Goal: Task Accomplishment & Management: Use online tool/utility

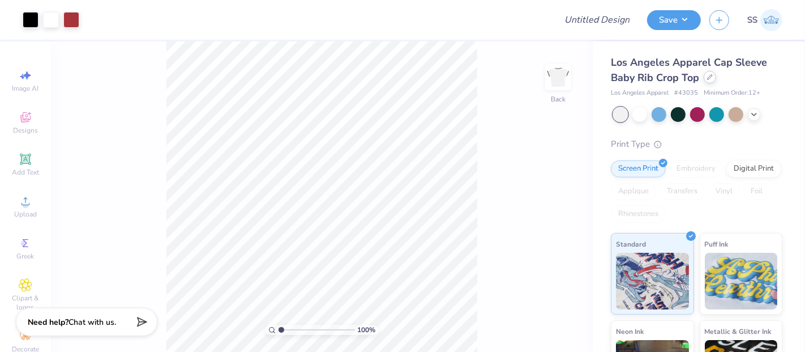
click at [706, 77] on div at bounding box center [710, 77] width 12 height 12
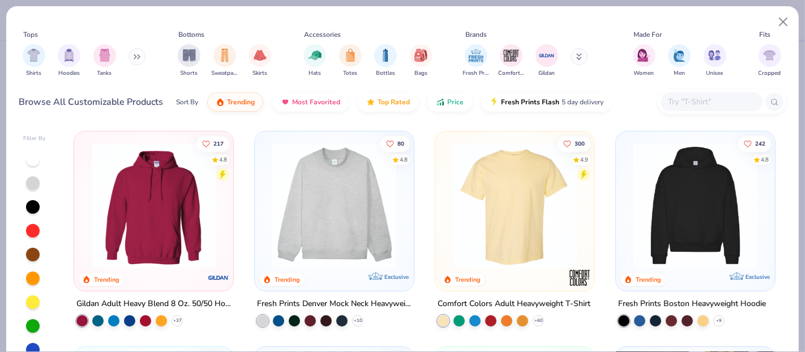
click at [690, 104] on input "text" at bounding box center [711, 101] width 87 height 13
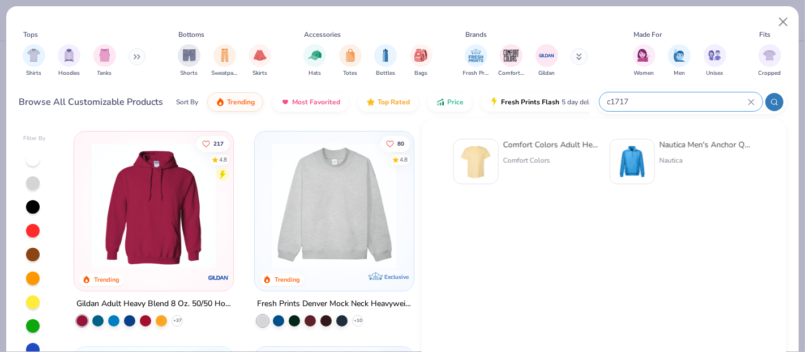
type input "c1717"
click at [508, 153] on div "Comfort Colors Adult Heavyweight T-Shirt Comfort Colors" at bounding box center [551, 161] width 95 height 45
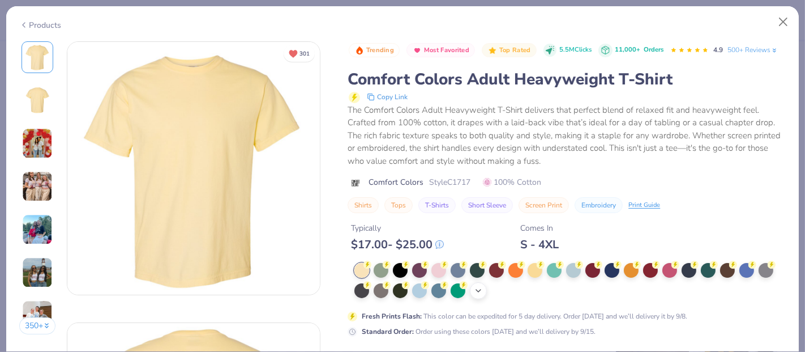
click at [476, 295] on icon at bounding box center [478, 290] width 9 height 9
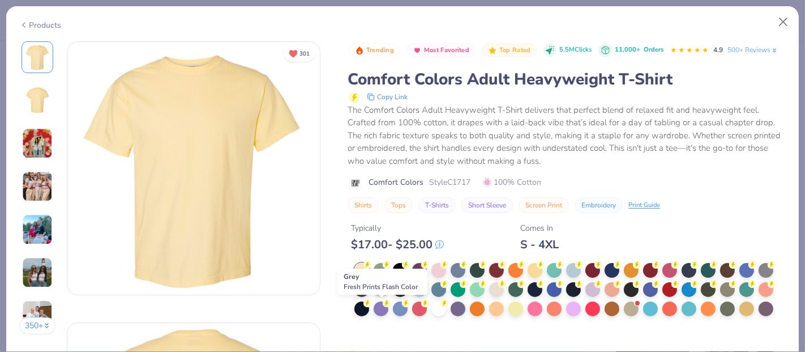
click at [382, 296] on div at bounding box center [381, 288] width 15 height 15
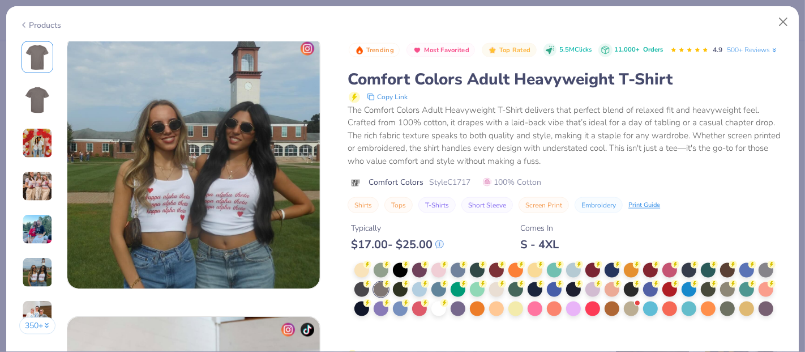
scroll to position [1657, 0]
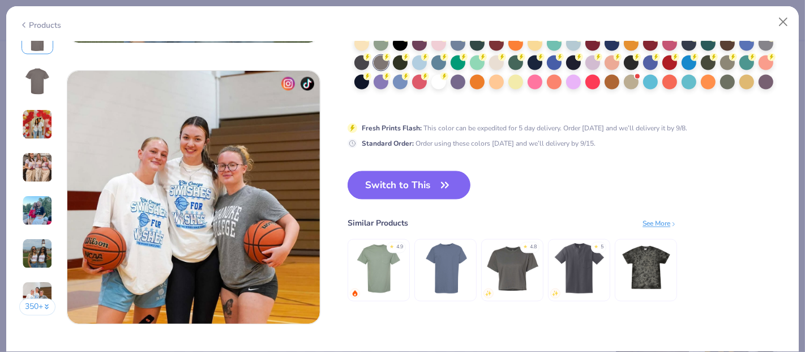
click at [420, 188] on button "Switch to This" at bounding box center [409, 185] width 123 height 28
click at [422, 182] on button "Switch to This" at bounding box center [409, 185] width 123 height 28
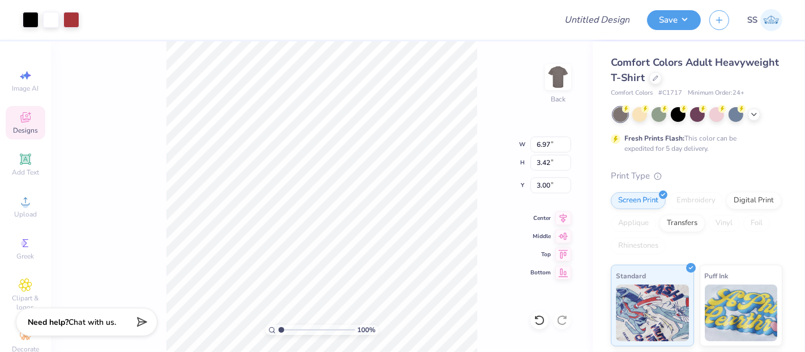
type input "3.00"
drag, startPoint x: 550, startPoint y: 144, endPoint x: 534, endPoint y: 144, distance: 15.9
click at [534, 144] on input "6.97" at bounding box center [551, 145] width 41 height 16
type input "10.00"
type input "4.91"
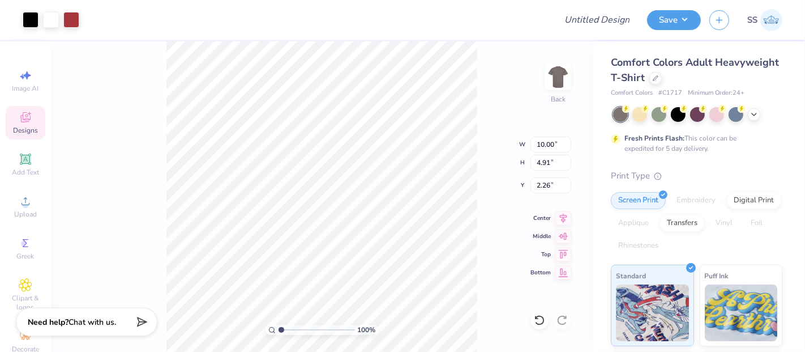
type input "3.00"
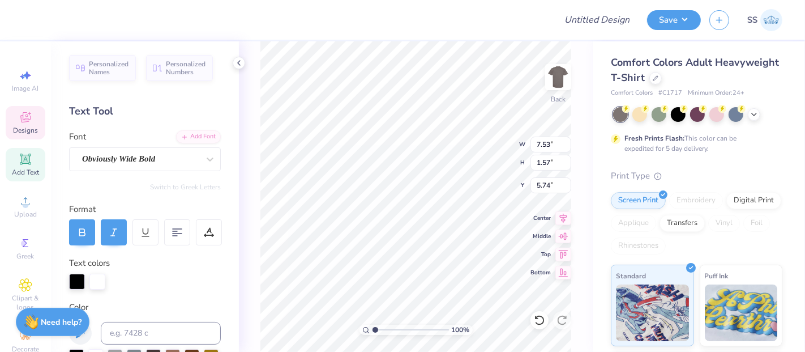
scroll to position [10, 1]
type textarea "PHIO"
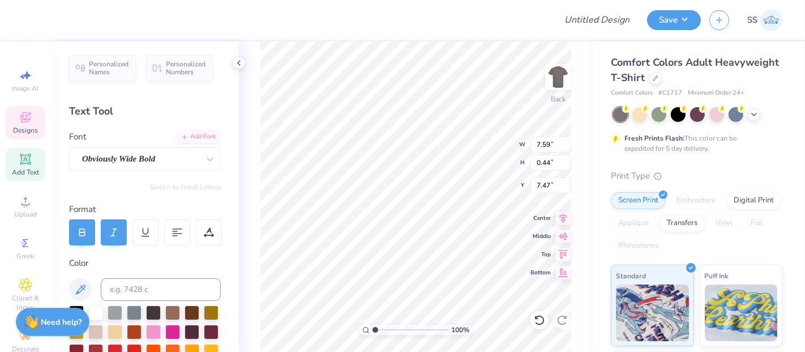
scroll to position [10, 4]
type textarea "POWDERPUFF 2025"
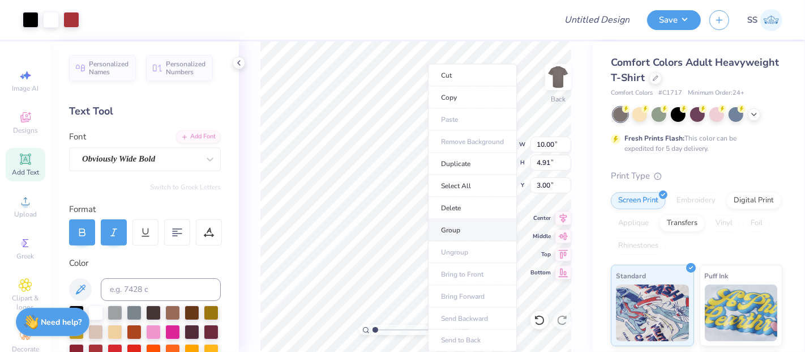
click at [446, 231] on li "Group" at bounding box center [472, 230] width 89 height 22
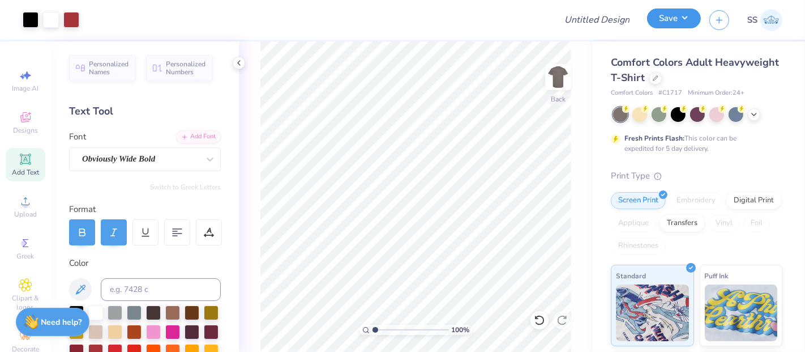
click at [684, 18] on button "Save" at bounding box center [674, 18] width 54 height 20
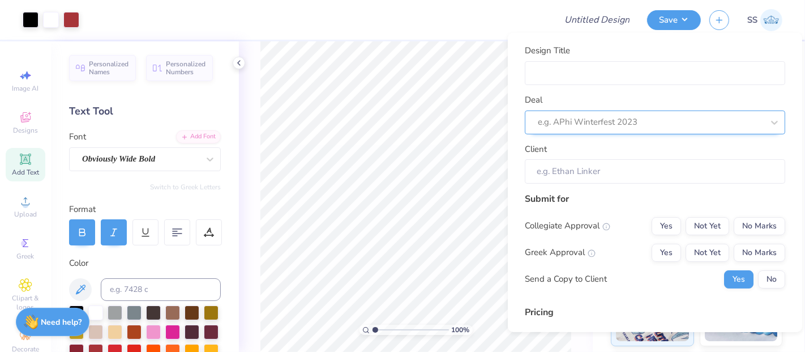
click at [675, 120] on div at bounding box center [650, 121] width 225 height 15
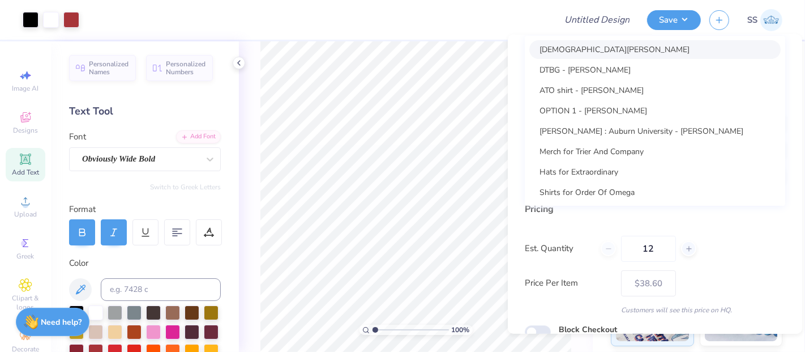
scroll to position [0, 0]
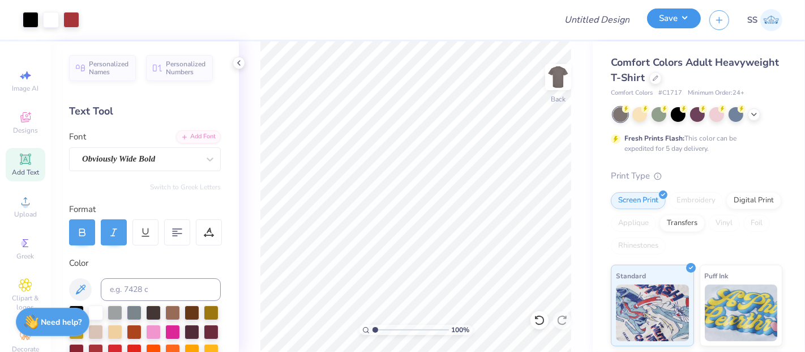
click at [673, 28] on button "Save" at bounding box center [674, 18] width 54 height 20
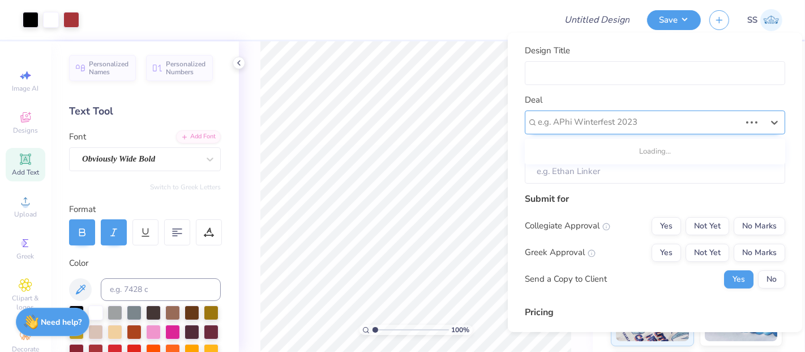
click at [701, 133] on div "e.g. APhi Winterfest 2023" at bounding box center [655, 122] width 261 height 24
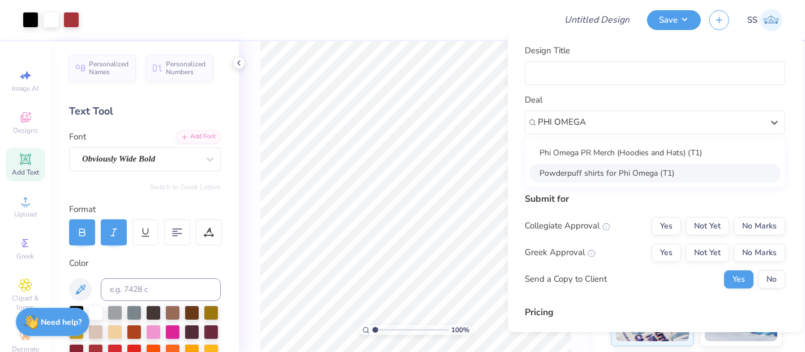
click at [636, 169] on div "Powderpuff shirts for Phi Omega (T1)" at bounding box center [655, 172] width 251 height 19
type input "PHI OMEGA"
type input "[PERSON_NAME]"
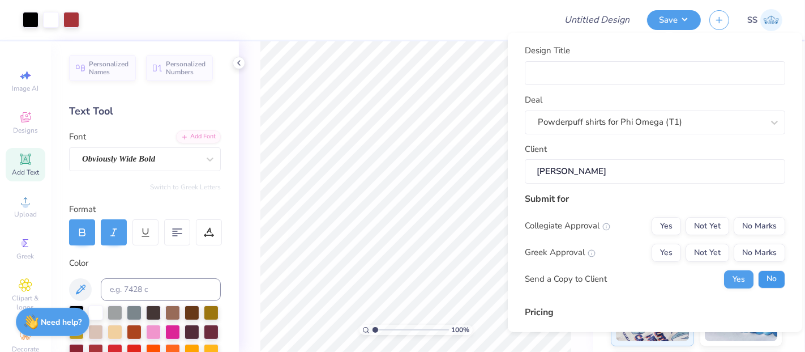
click at [764, 272] on button "No" at bounding box center [771, 279] width 27 height 18
click at [715, 245] on button "Not Yet" at bounding box center [708, 252] width 44 height 18
click at [759, 212] on div "Submit for Collegiate Approval Yes Not Yet No Marks Greek Approval Yes Not Yet …" at bounding box center [655, 243] width 261 height 105
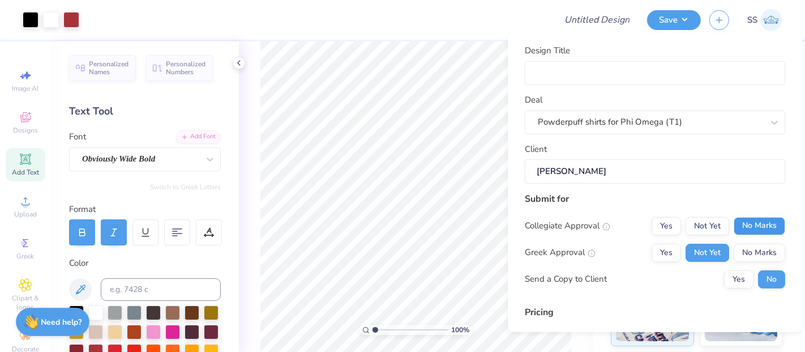
click at [752, 218] on button "No Marks" at bounding box center [760, 225] width 52 height 18
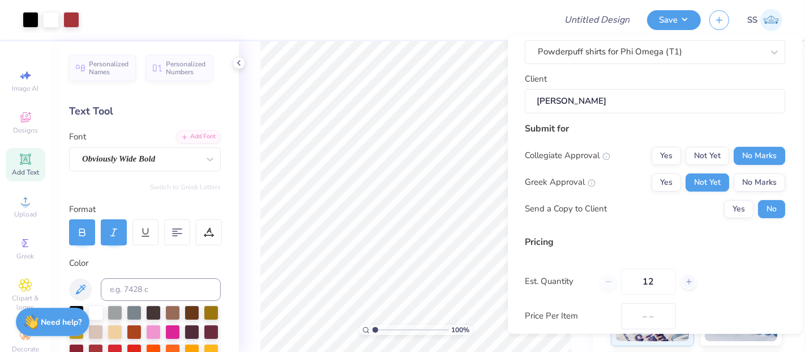
type input "$38.60"
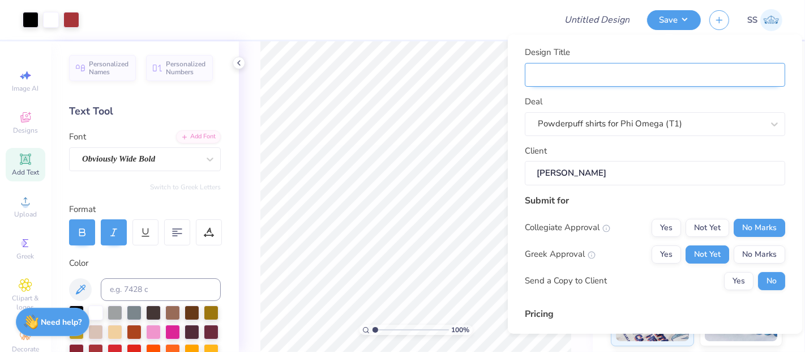
click at [617, 76] on input "Design Title" at bounding box center [655, 74] width 261 height 24
type input "S"
type input "Sh"
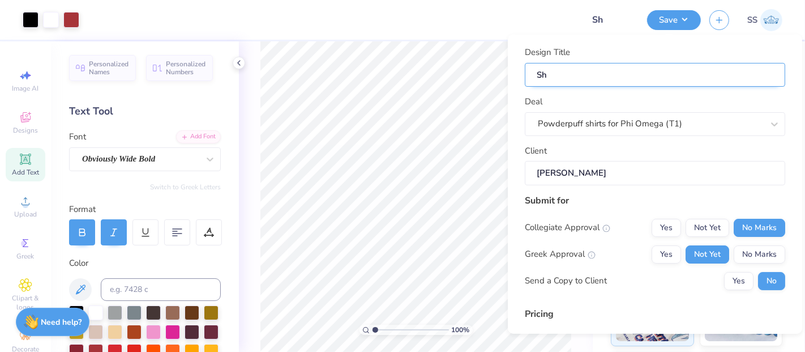
type input "Shi"
type input "Shir"
type input "Shirt"
type input "Shirts"
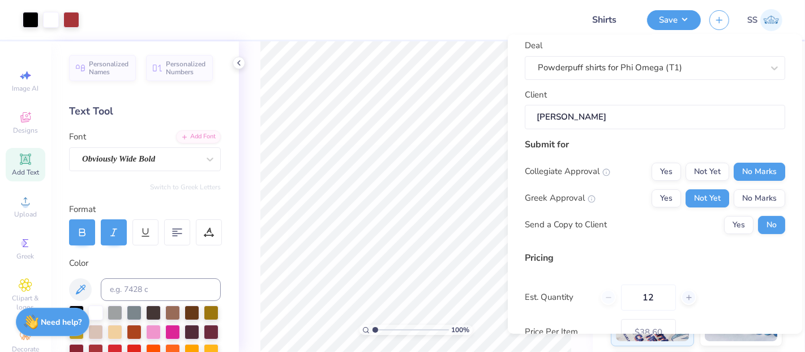
scroll to position [155, 0]
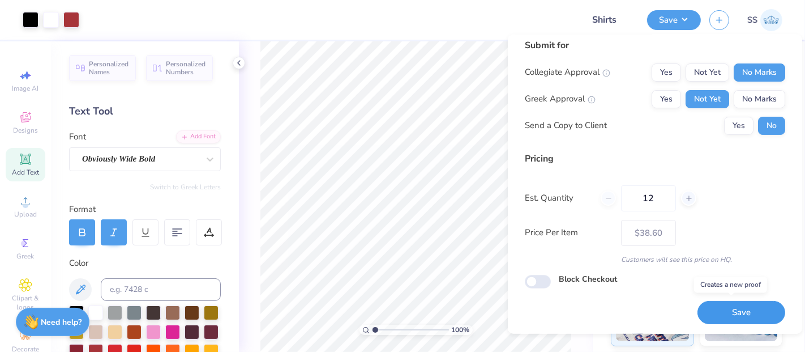
click at [706, 319] on button "Save" at bounding box center [742, 312] width 88 height 23
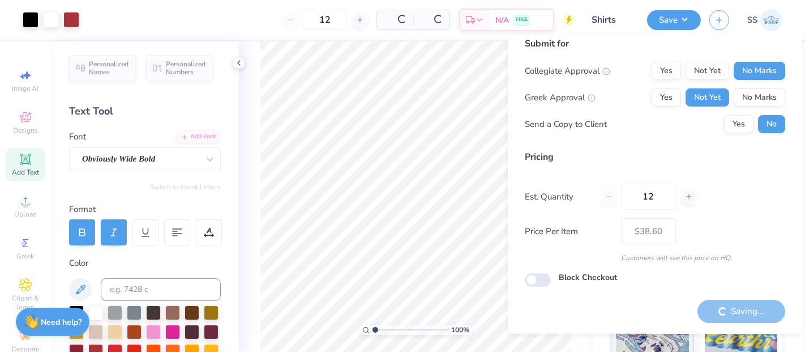
type input "– –"
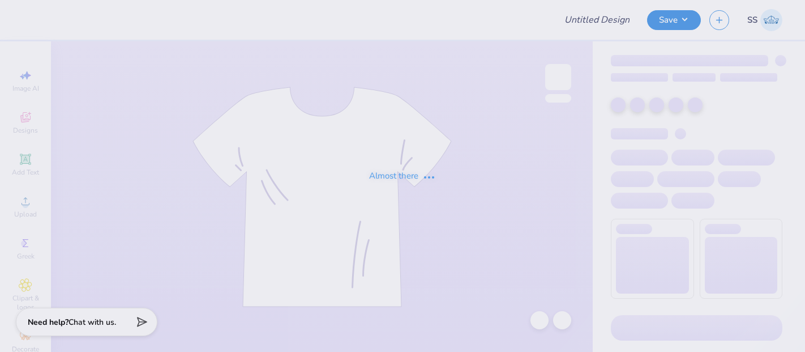
type input "Shirts"
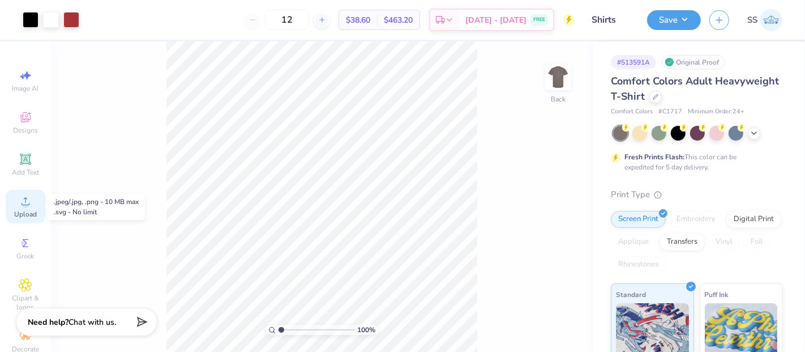
click at [25, 199] on icon at bounding box center [26, 201] width 14 height 14
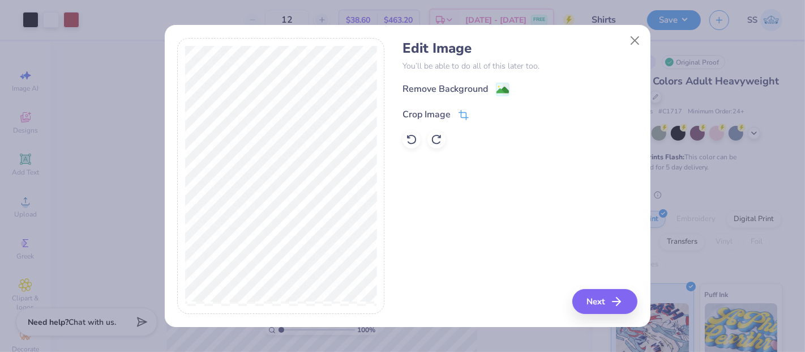
click at [465, 109] on span at bounding box center [464, 115] width 10 height 14
click at [487, 113] on button at bounding box center [483, 113] width 12 height 12
click at [506, 84] on rect at bounding box center [502, 90] width 13 height 13
click at [599, 298] on button "Next" at bounding box center [606, 301] width 65 height 25
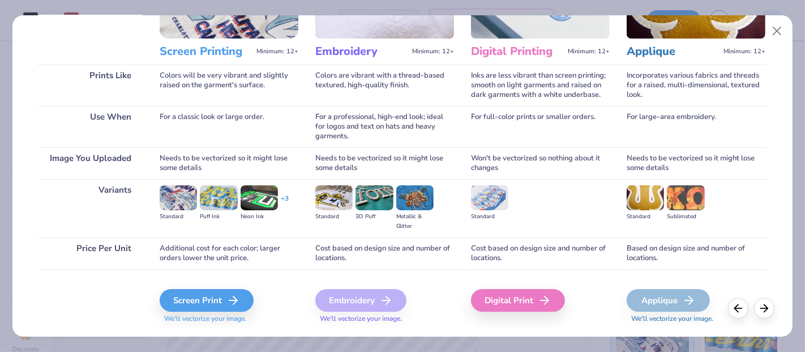
scroll to position [147, 0]
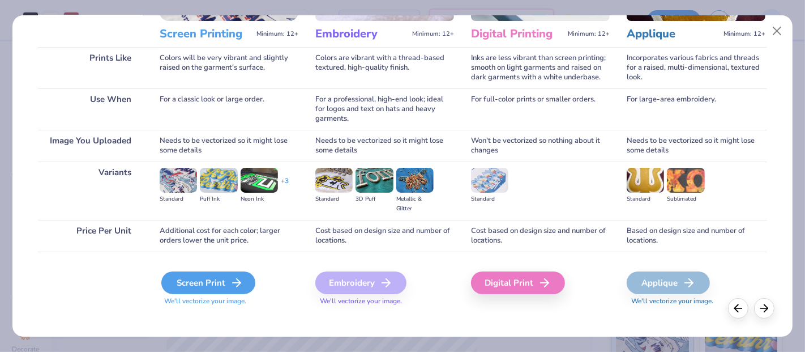
click at [186, 284] on div "Screen Print" at bounding box center [208, 282] width 94 height 23
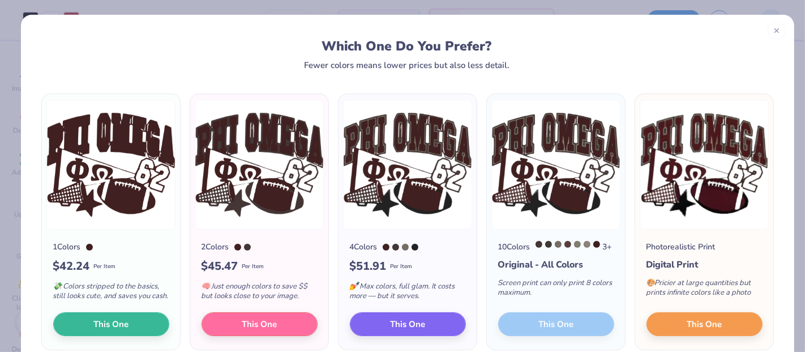
scroll to position [0, 0]
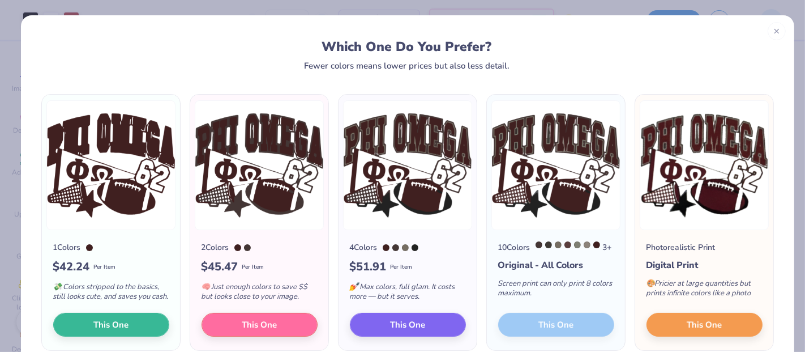
drag, startPoint x: 770, startPoint y: 28, endPoint x: 738, endPoint y: 6, distance: 38.8
click at [773, 27] on icon at bounding box center [777, 31] width 8 height 8
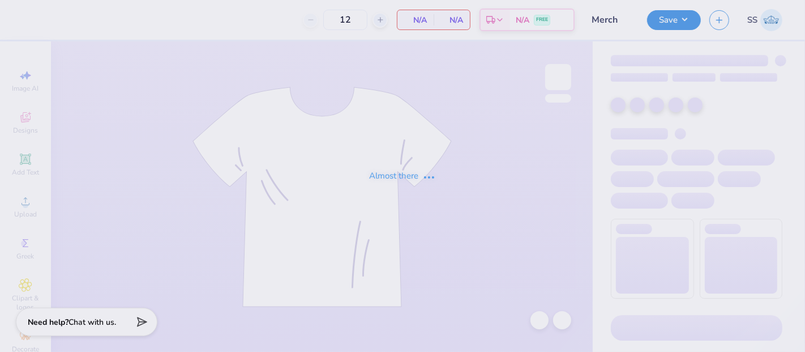
type input "Merch"
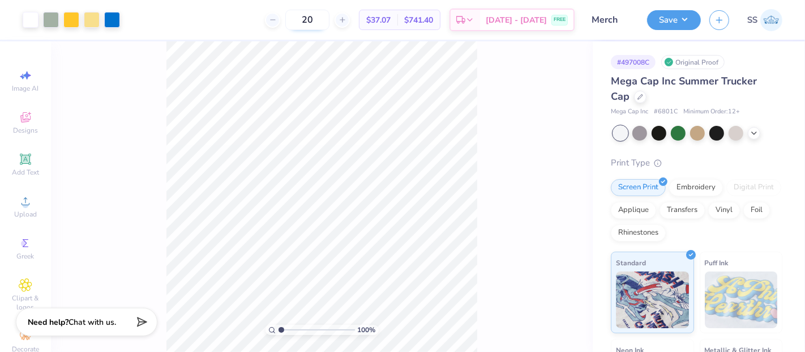
click at [330, 22] on input "20" at bounding box center [307, 20] width 44 height 20
click at [705, 210] on div "Transfers" at bounding box center [682, 208] width 45 height 17
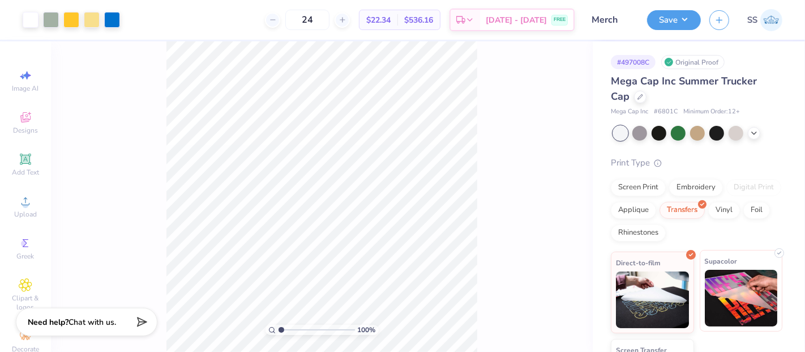
click at [722, 278] on img at bounding box center [741, 298] width 73 height 57
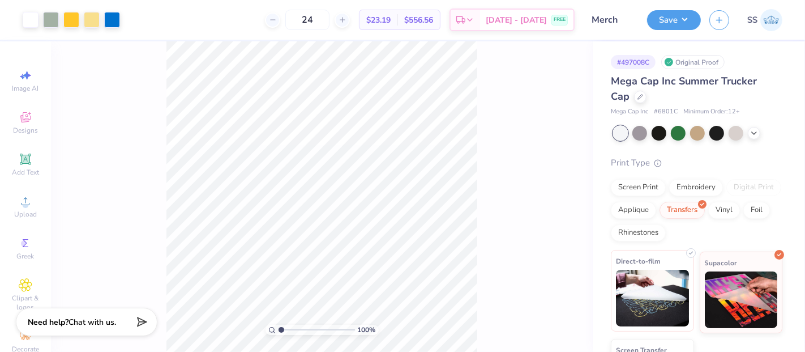
click at [676, 287] on img at bounding box center [652, 298] width 73 height 57
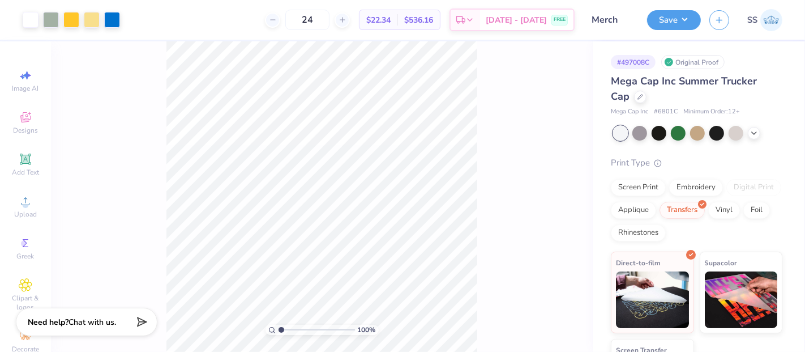
click at [666, 113] on span "# 6801C" at bounding box center [666, 112] width 24 height 10
copy span "6801C"
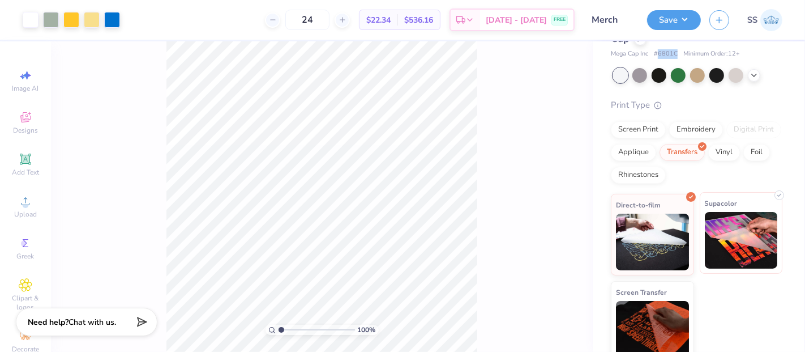
scroll to position [63, 0]
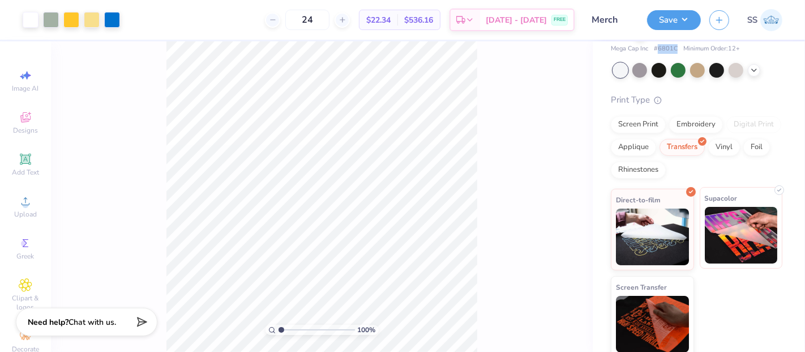
click at [712, 224] on img at bounding box center [741, 235] width 73 height 57
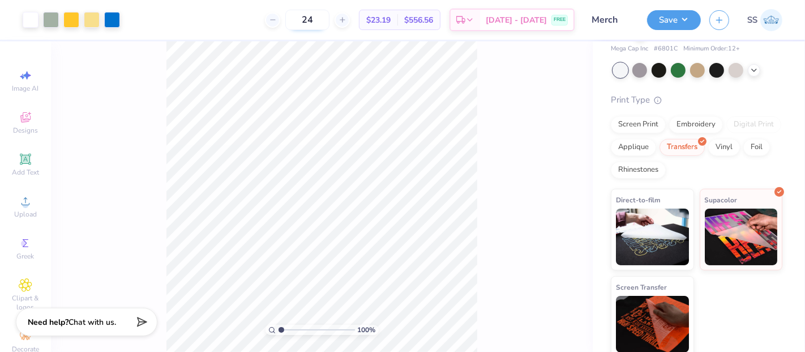
click at [330, 22] on input "24" at bounding box center [307, 20] width 44 height 20
type input "20"
click at [656, 219] on img at bounding box center [652, 235] width 73 height 57
click at [680, 17] on button "Save" at bounding box center [674, 18] width 54 height 20
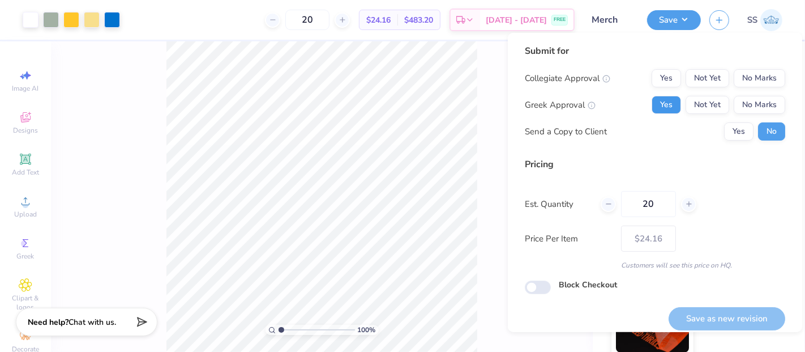
click at [655, 104] on button "Yes" at bounding box center [666, 105] width 29 height 18
click at [764, 75] on button "No Marks" at bounding box center [760, 78] width 52 height 18
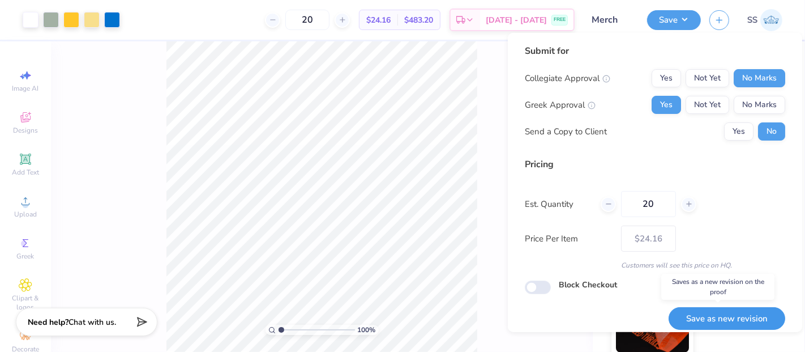
click at [712, 318] on button "Save as new revision" at bounding box center [727, 318] width 117 height 23
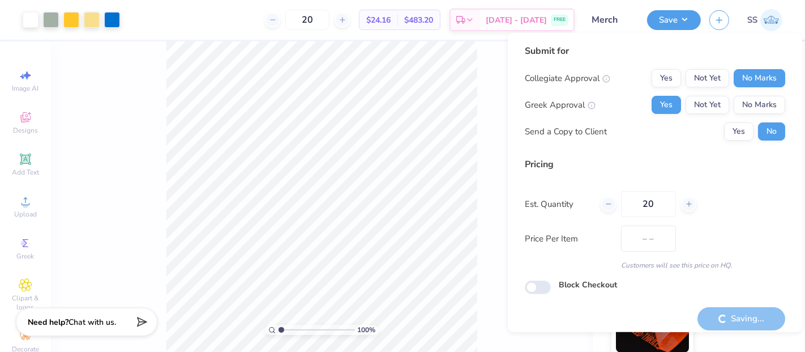
type input "$24.16"
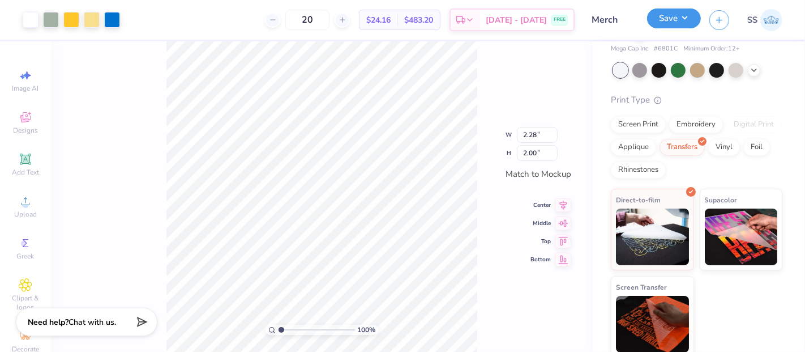
click at [682, 23] on button "Save" at bounding box center [674, 18] width 54 height 20
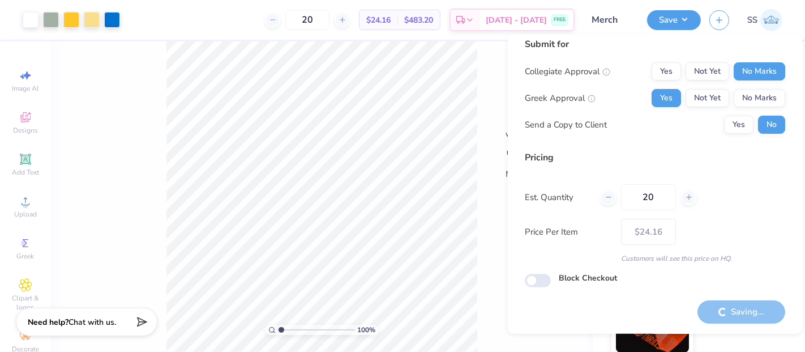
scroll to position [0, 0]
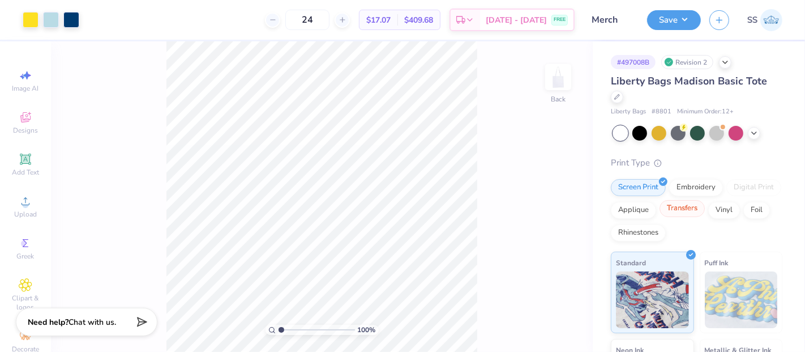
click at [705, 214] on div "Transfers" at bounding box center [682, 208] width 45 height 17
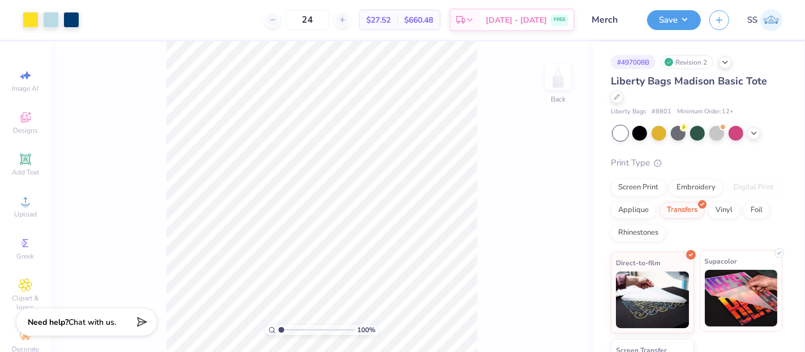
click at [734, 285] on img at bounding box center [741, 298] width 73 height 57
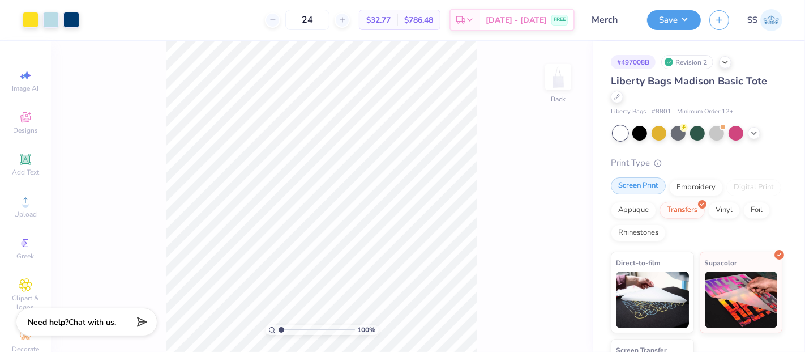
click at [653, 184] on div "Screen Print" at bounding box center [638, 185] width 55 height 17
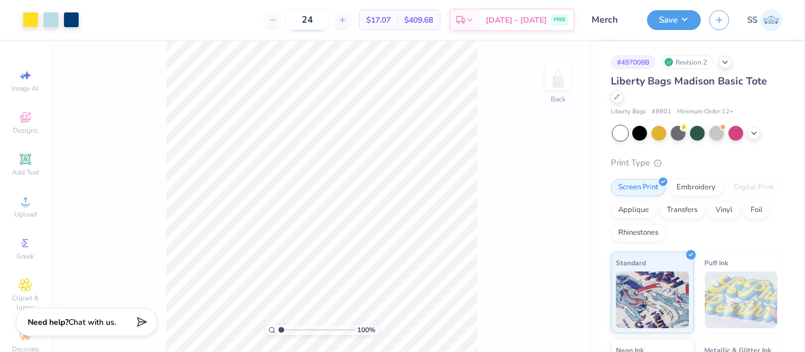
click at [327, 16] on input "24" at bounding box center [307, 20] width 44 height 20
type input "20"
click at [705, 210] on div "Transfers" at bounding box center [682, 208] width 45 height 17
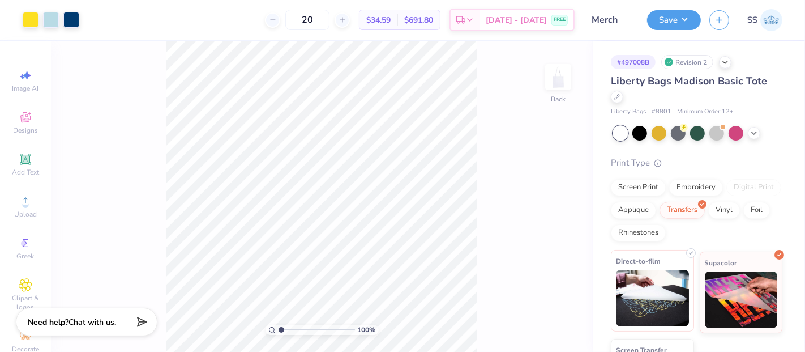
click at [647, 290] on img at bounding box center [652, 298] width 73 height 57
